Goal: Task Accomplishment & Management: Use online tool/utility

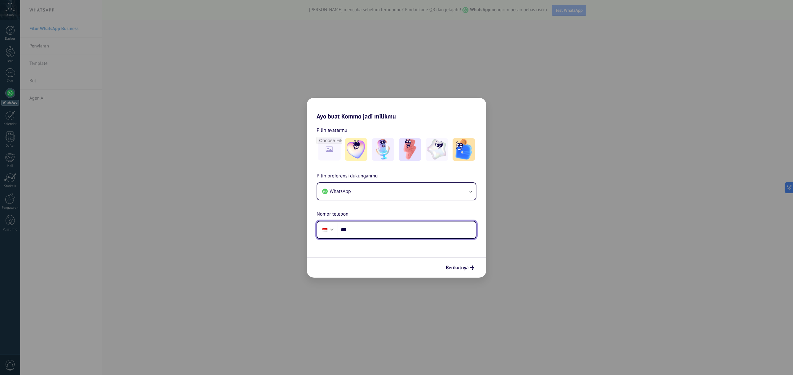
click at [368, 230] on input "***" at bounding box center [407, 230] width 138 height 14
type input "**********"
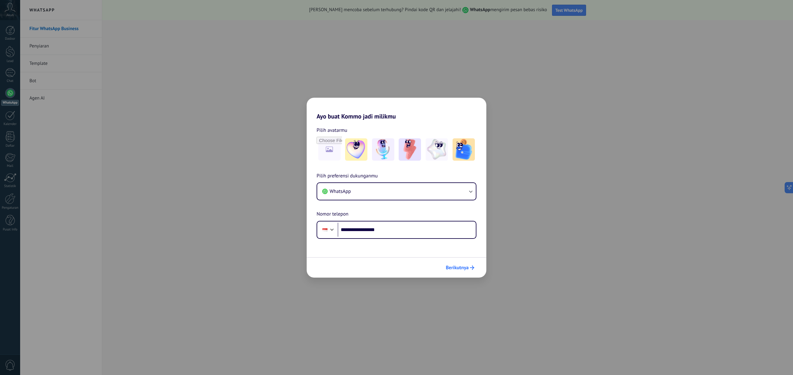
click at [456, 269] on span "Berikutnya" at bounding box center [457, 267] width 23 height 4
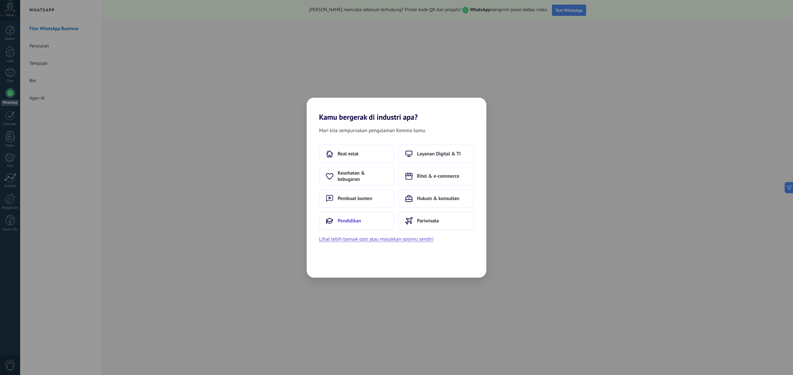
click at [364, 221] on button "Pendidikan" at bounding box center [357, 220] width 76 height 19
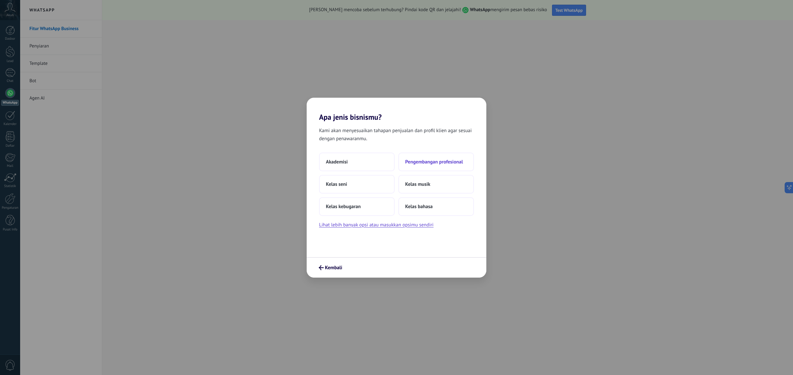
click at [441, 162] on span "Pengembangan profesional" at bounding box center [434, 162] width 58 height 6
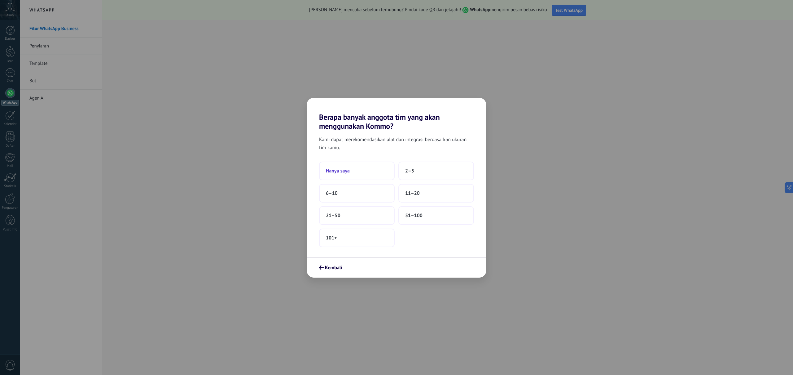
click at [372, 170] on button "Hanya saya" at bounding box center [357, 170] width 76 height 19
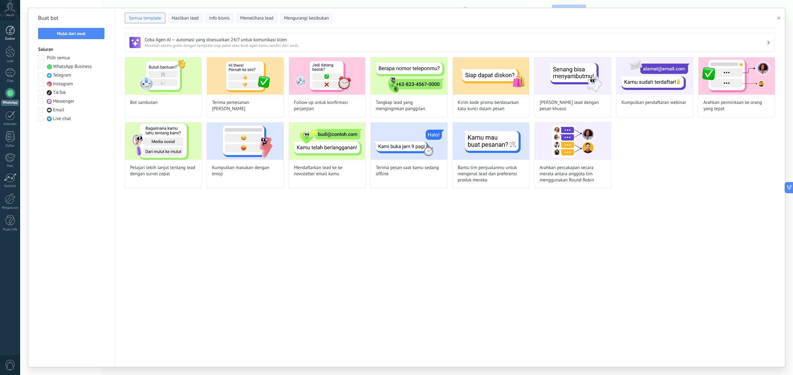
click at [11, 36] on link "Dasbor" at bounding box center [10, 33] width 20 height 15
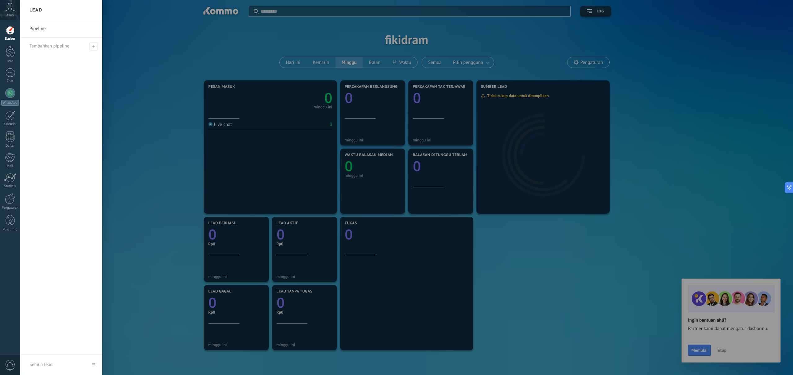
click at [10, 12] on div "Akun" at bounding box center [10, 10] width 20 height 20
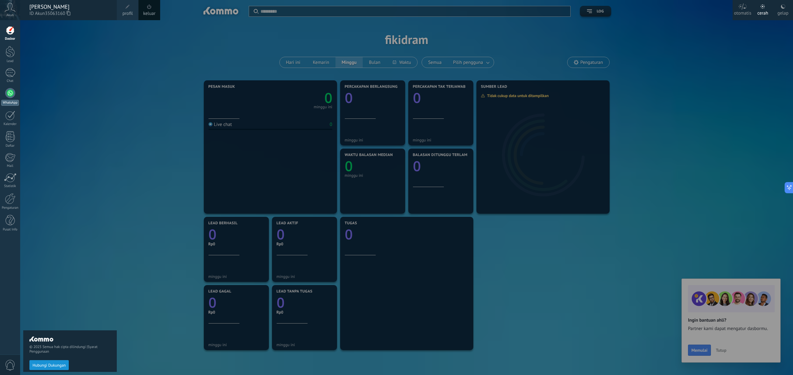
click at [8, 92] on div at bounding box center [10, 93] width 10 height 10
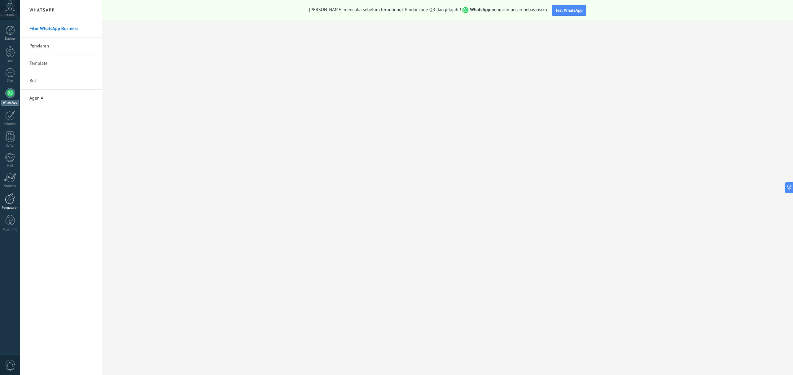
click at [11, 202] on div at bounding box center [10, 198] width 11 height 11
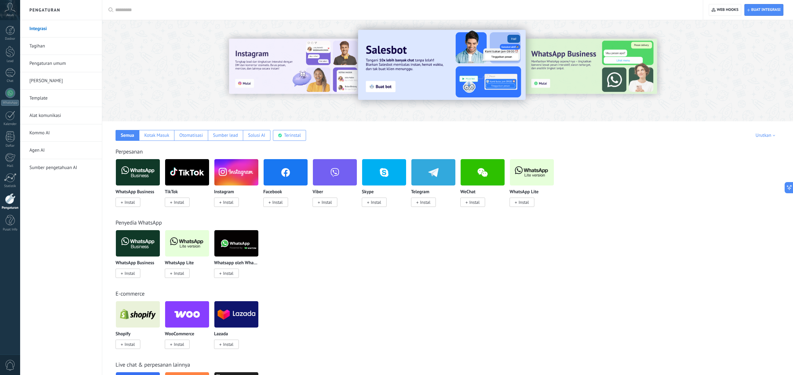
click at [39, 45] on link "Tagihan" at bounding box center [62, 46] width 66 height 17
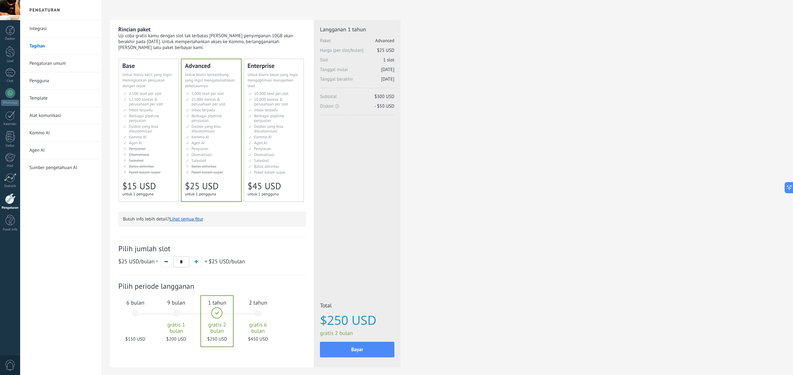
click at [134, 316] on div "6 bulan $150 USD" at bounding box center [135, 316] width 33 height 44
click at [158, 78] on span "Untuk bisnis kecil yang ingin meningkatkan penjualan dengan cepat" at bounding box center [146, 80] width 49 height 16
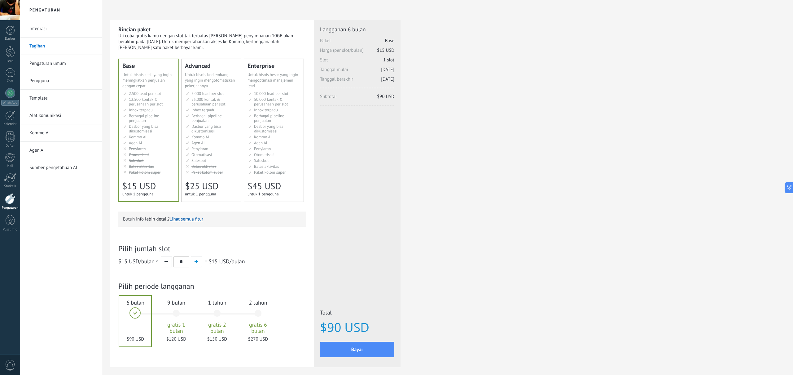
click at [212, 76] on span "Untuk bisnis berkembang yang ingin mengotomatiskan pekerjaannya" at bounding box center [210, 80] width 50 height 16
click at [138, 76] on span "Untuk bisnis kecil yang ingin meningkatkan penjualan dengan cepat" at bounding box center [146, 80] width 49 height 16
click at [65, 63] on link "Pengaturan umum" at bounding box center [62, 63] width 66 height 17
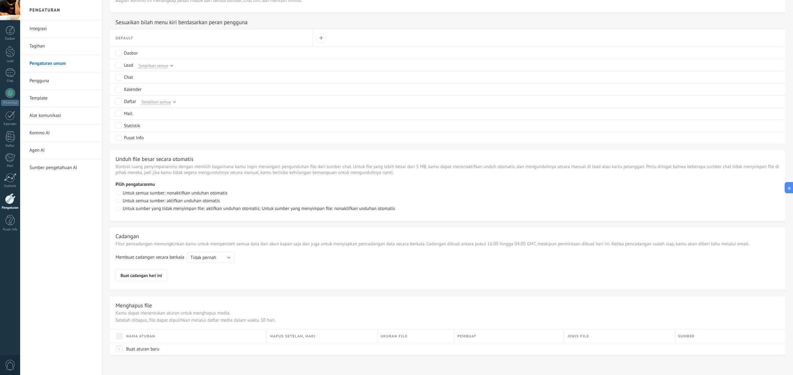
scroll to position [290, 0]
click at [11, 73] on div at bounding box center [10, 72] width 10 height 9
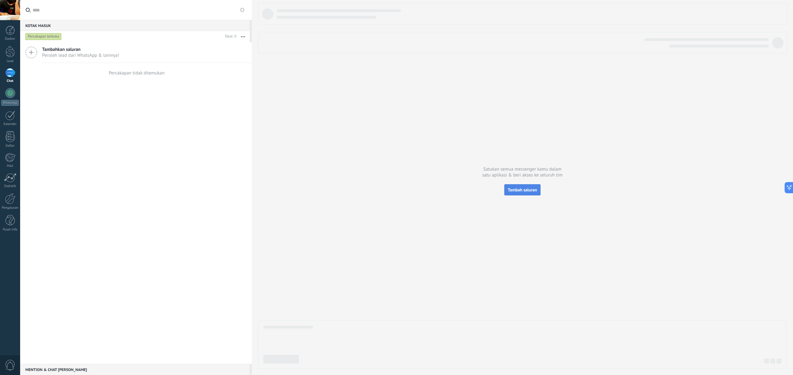
click at [521, 191] on span "Tambah saluran" at bounding box center [522, 190] width 29 height 6
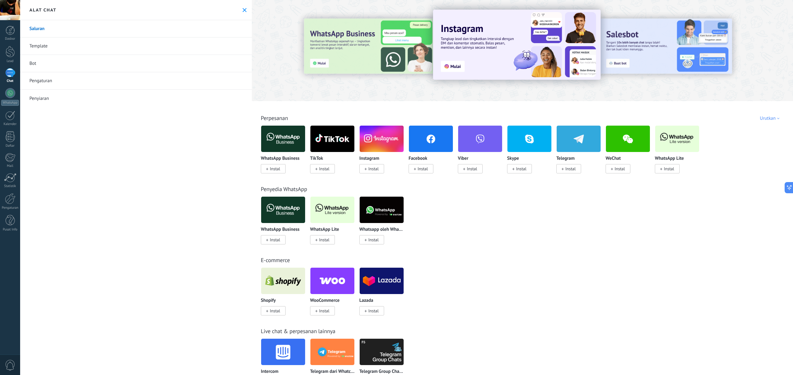
click at [286, 138] on img at bounding box center [283, 139] width 44 height 30
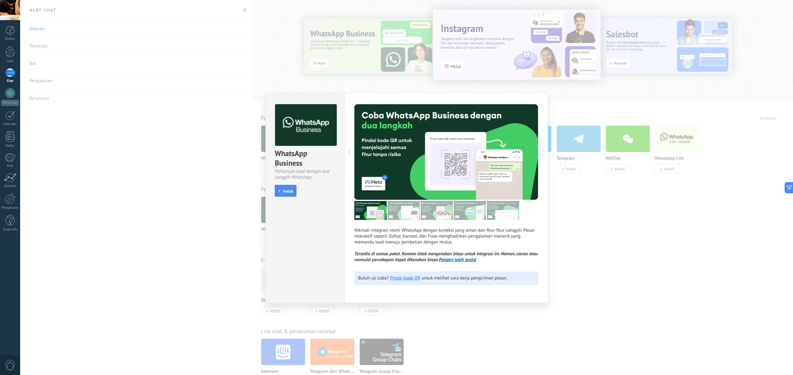
click at [279, 169] on div "Perbanyak lead dengan alat canggih WhatsApp" at bounding box center [305, 174] width 61 height 12
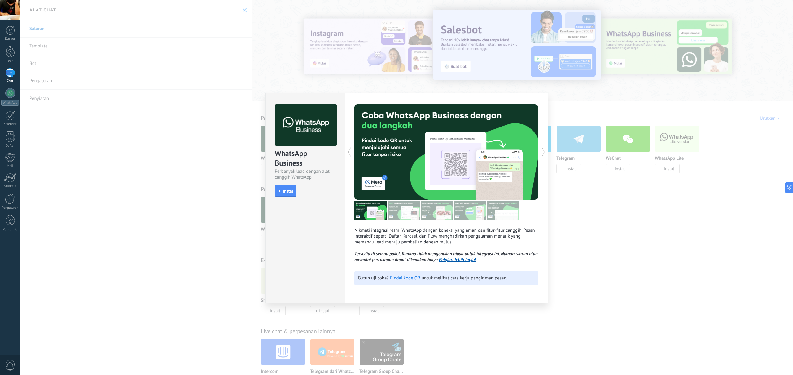
click at [288, 191] on span "Instal" at bounding box center [288, 191] width 10 height 4
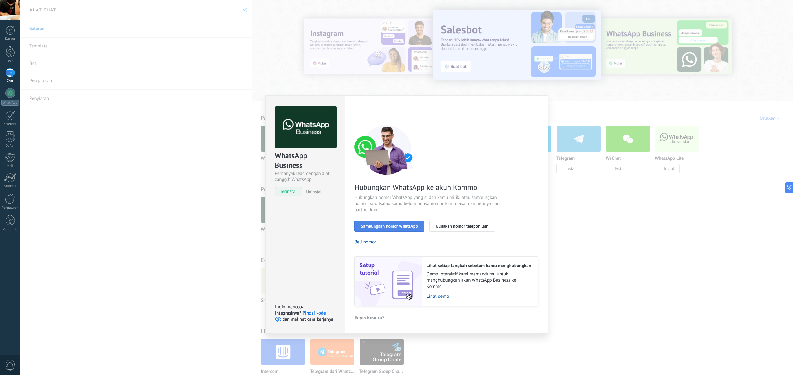
click at [401, 225] on span "Sambungkan nomor WhatsApp" at bounding box center [389, 226] width 57 height 4
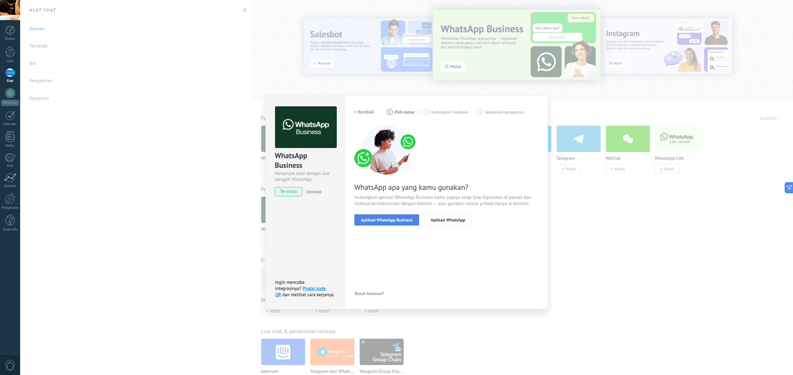
click at [404, 222] on span "Aplikasi WhatsApp Business" at bounding box center [387, 220] width 52 height 4
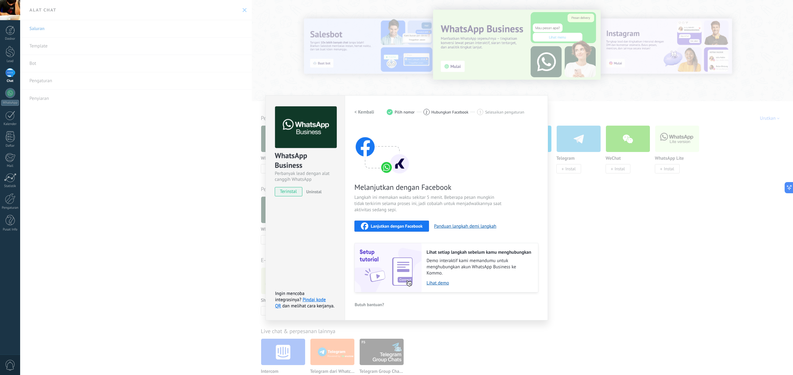
click at [428, 225] on button "Lanjutkan dengan Facebook" at bounding box center [392, 225] width 75 height 11
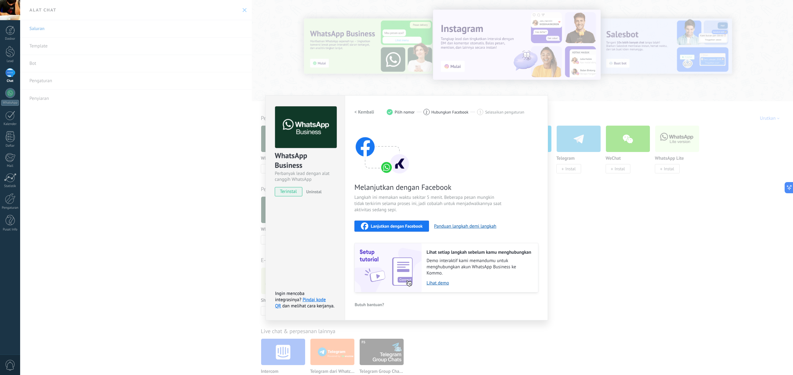
drag, startPoint x: 339, startPoint y: 127, endPoint x: 334, endPoint y: 128, distance: 5.9
click at [339, 127] on div "WhatsApp Business Perbanyak lead dengan alat canggih WhatsApp terinstal Uninstal" at bounding box center [305, 148] width 79 height 106
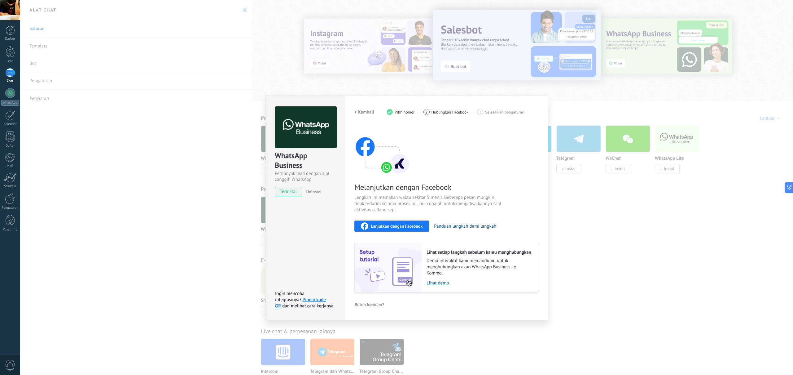
click at [228, 210] on div "WhatsApp Business Perbanyak lead dengan alat canggih WhatsApp terinstal Uninsta…" at bounding box center [406, 187] width 773 height 375
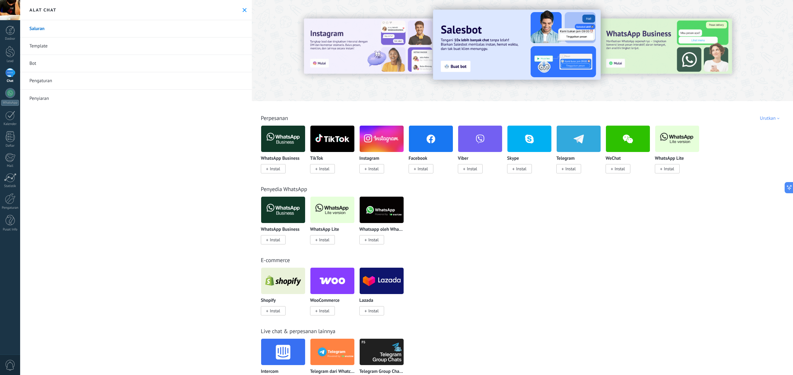
click at [674, 170] on span "Instal" at bounding box center [669, 169] width 10 height 6
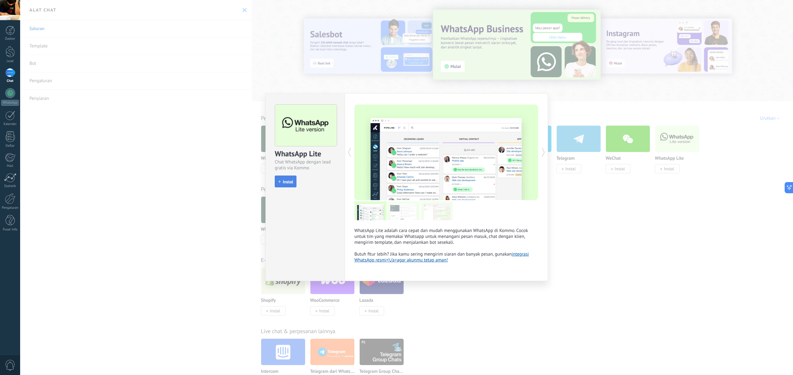
click at [290, 183] on span "Instal" at bounding box center [288, 181] width 10 height 4
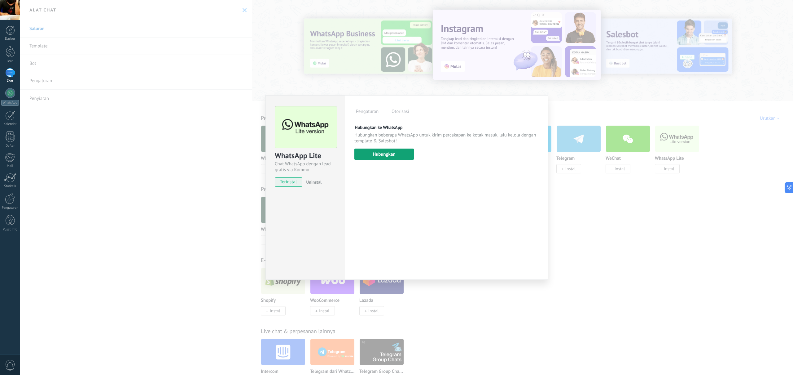
click at [390, 154] on button "Hubungkan" at bounding box center [385, 153] width 60 height 11
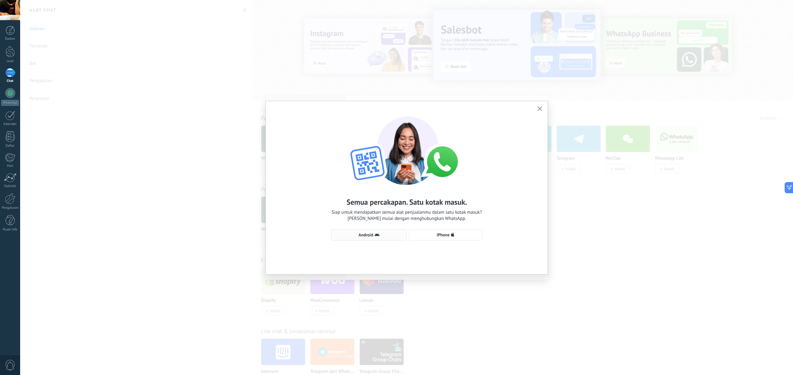
click at [384, 236] on span "Android" at bounding box center [369, 234] width 69 height 5
